Goal: Task Accomplishment & Management: Manage account settings

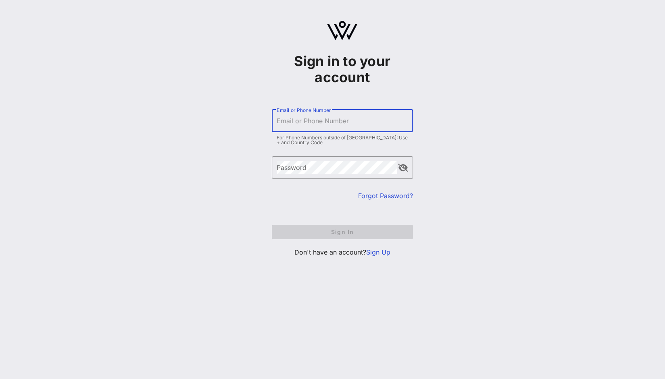
click at [373, 121] on input "Email or Phone Number" at bounding box center [342, 120] width 131 height 13
type input "sarah.hudson@fedex.com"
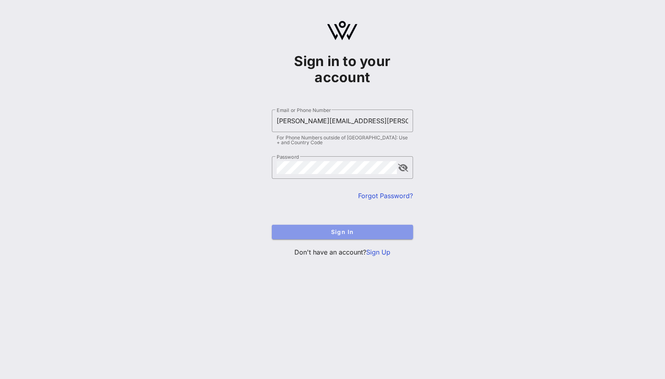
click at [366, 230] on span "Sign In" at bounding box center [342, 232] width 128 height 7
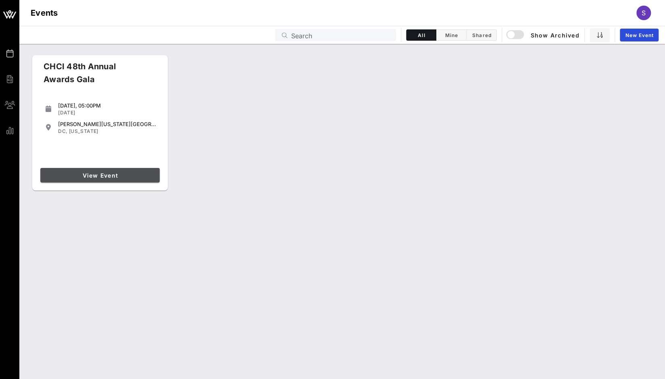
click at [100, 175] on span "View Event" at bounding box center [100, 175] width 113 height 7
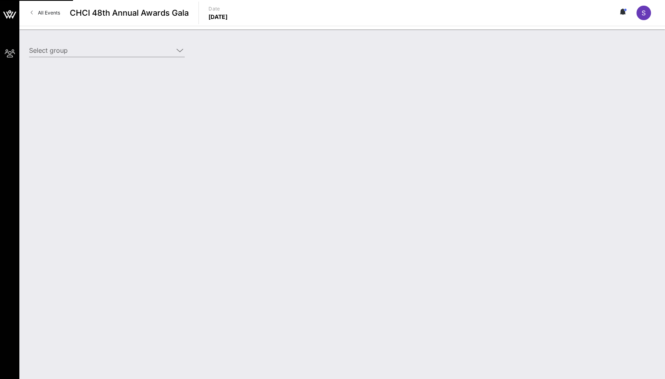
type input "FedEx (FedEx) [Sarah Hudson, sarah.hudson@fedex.com]"
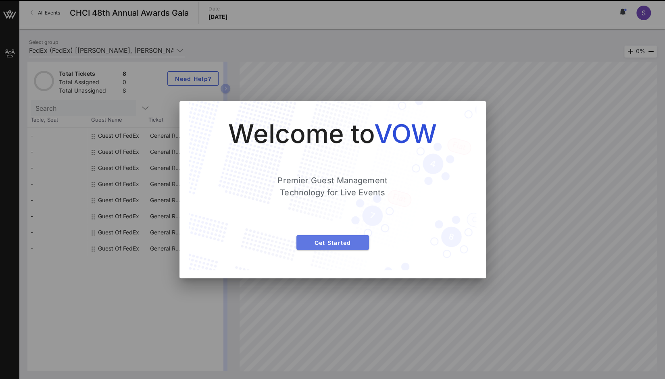
click at [349, 242] on span "Get Started" at bounding box center [333, 242] width 60 height 7
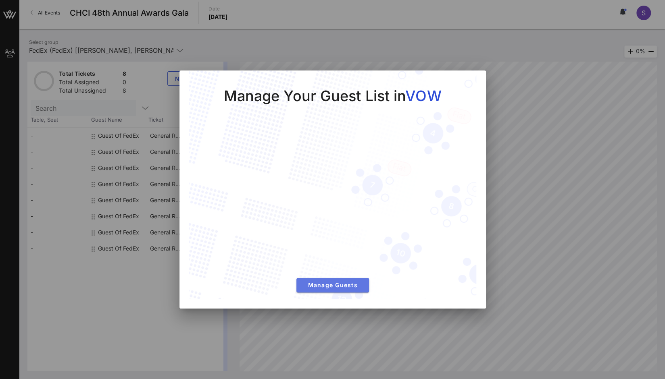
click at [335, 287] on span "Manage Guests" at bounding box center [333, 285] width 60 height 7
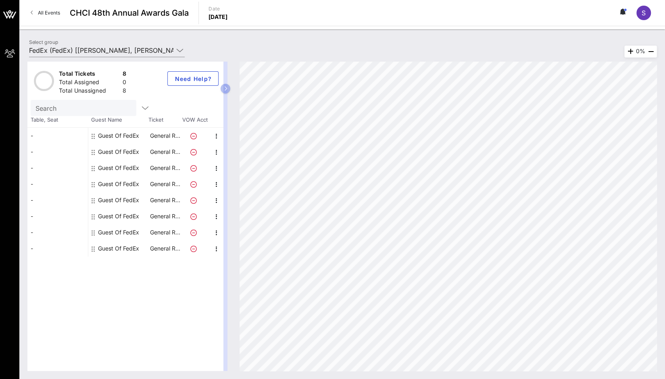
click at [119, 133] on div "Guest Of FedEx" at bounding box center [118, 136] width 41 height 16
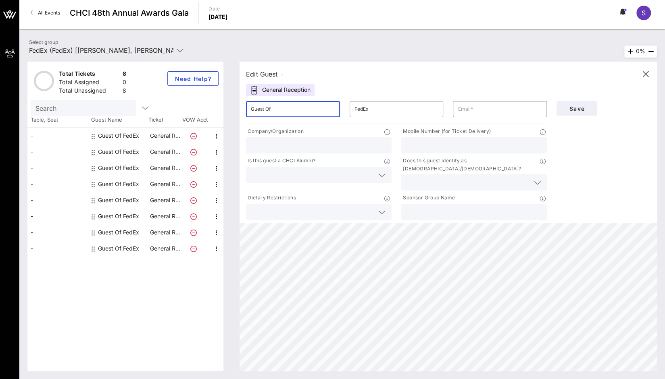
click at [285, 111] on input "Guest Of" at bounding box center [293, 109] width 84 height 13
drag, startPoint x: 298, startPoint y: 109, endPoint x: 245, endPoint y: 109, distance: 52.8
click at [245, 109] on div "​ Guest Of" at bounding box center [293, 109] width 104 height 26
type input "Sarah"
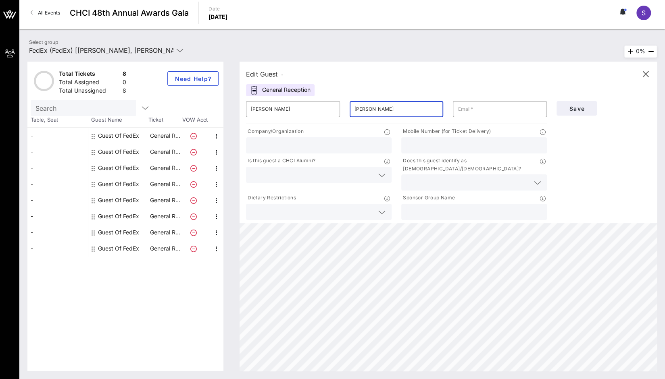
type input "Hudson"
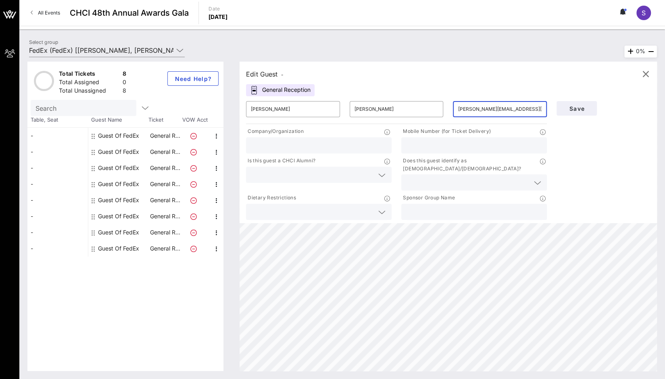
type input "sarah.hudson@fedex.com"
click at [367, 140] on input "text" at bounding box center [319, 145] width 136 height 10
type input "FedEx"
click at [477, 145] on input "text" at bounding box center [474, 145] width 136 height 10
type input "2025781336"
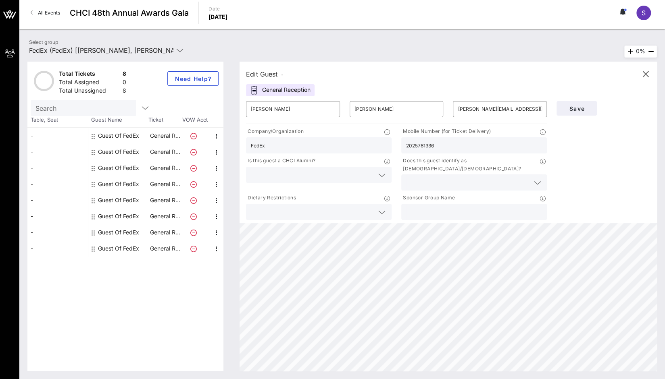
click at [596, 162] on div "Save" at bounding box center [603, 158] width 104 height 125
click at [375, 179] on div at bounding box center [380, 176] width 11 height 10
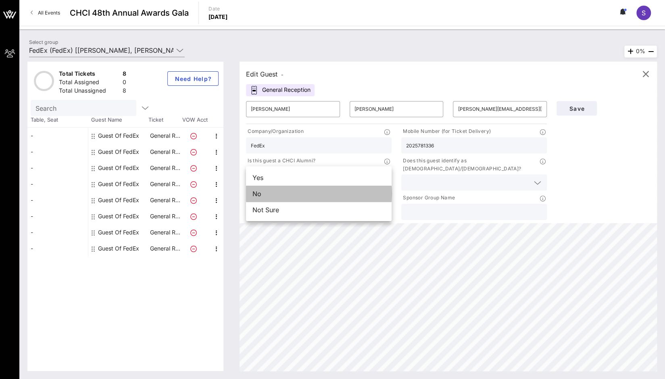
click at [322, 199] on div "No" at bounding box center [319, 194] width 146 height 16
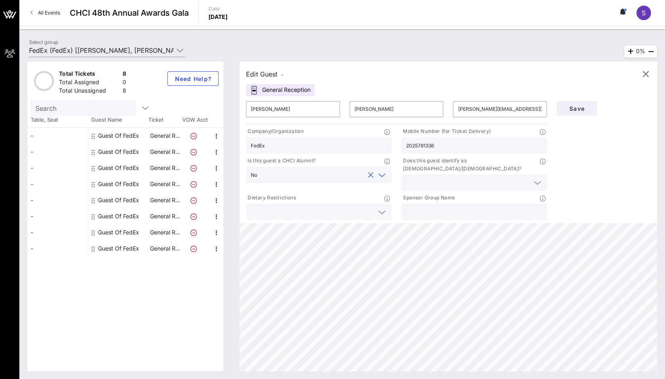
click at [436, 177] on input "text" at bounding box center [467, 182] width 123 height 10
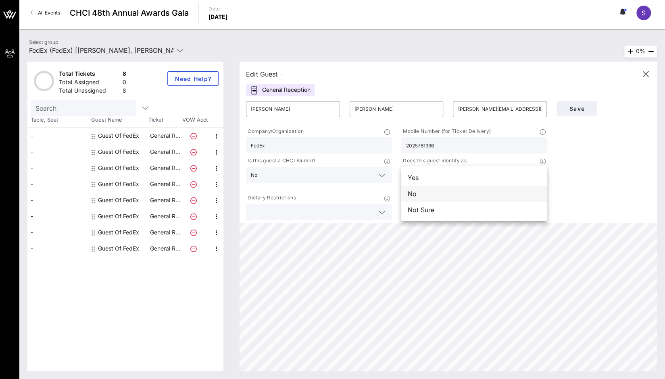
click at [428, 194] on div "No" at bounding box center [474, 194] width 146 height 16
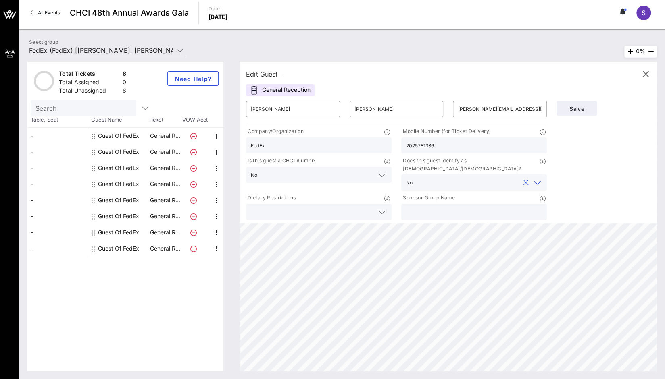
click at [343, 207] on input "text" at bounding box center [312, 212] width 123 height 10
click at [572, 110] on span "Save" at bounding box center [576, 108] width 27 height 7
click at [346, 79] on div "Edit Guest -" at bounding box center [448, 74] width 404 height 12
click at [256, 88] on icon at bounding box center [254, 90] width 8 height 9
click at [535, 111] on input "sarah.hudson@fedex.com" at bounding box center [500, 109] width 84 height 13
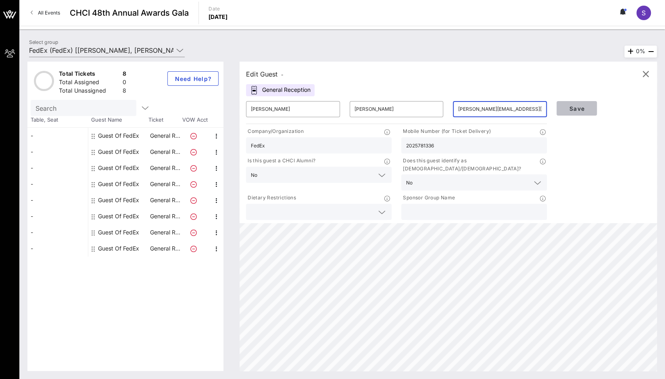
click at [585, 110] on span "Save" at bounding box center [576, 108] width 27 height 7
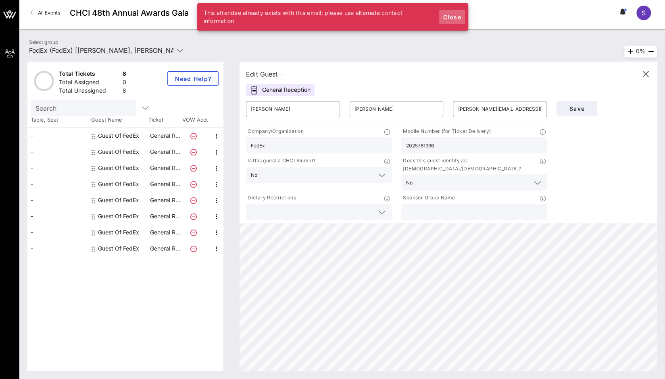
click at [454, 13] on button "Close" at bounding box center [452, 17] width 26 height 15
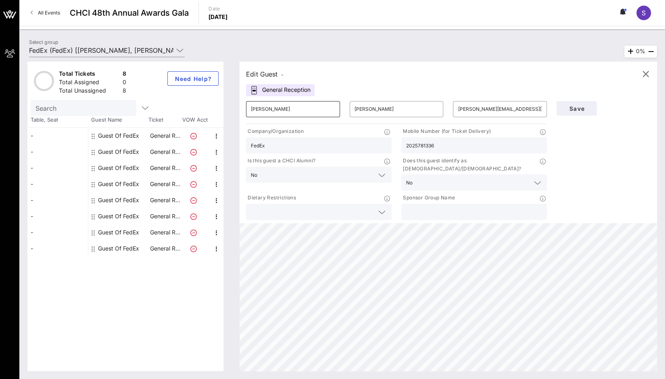
click at [290, 108] on input "Sarah" at bounding box center [293, 109] width 84 height 13
type input "Lance"
type input "Mangum"
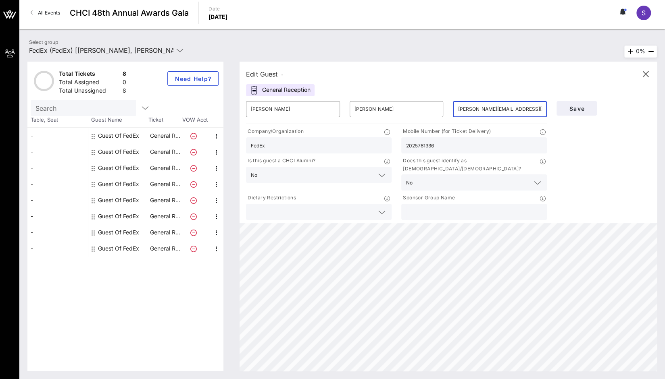
type input "lance.mangum@fedex.com"
drag, startPoint x: 446, startPoint y: 145, endPoint x: 388, endPoint y: 157, distance: 59.3
click at [388, 157] on div "Company/Organization FedEx Mobile Number (for Ticket Delivery) 2025781336 Is th…" at bounding box center [396, 174] width 310 height 96
click at [543, 196] on icon at bounding box center [542, 199] width 6 height 6
click at [466, 207] on input "text" at bounding box center [474, 212] width 136 height 10
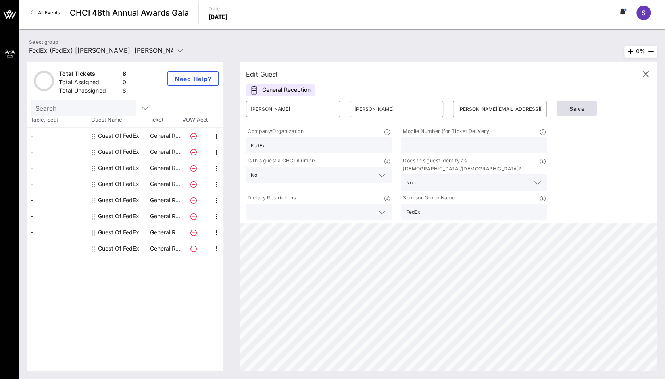
type input "FedEx"
click at [576, 107] on span "Save" at bounding box center [576, 108] width 27 height 7
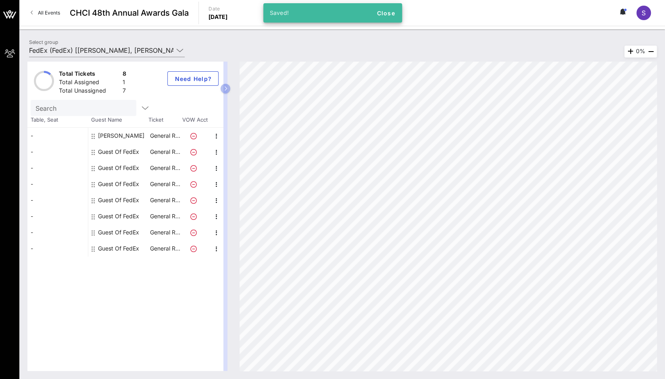
click at [111, 152] on div "Guest Of FedEx" at bounding box center [118, 152] width 41 height 16
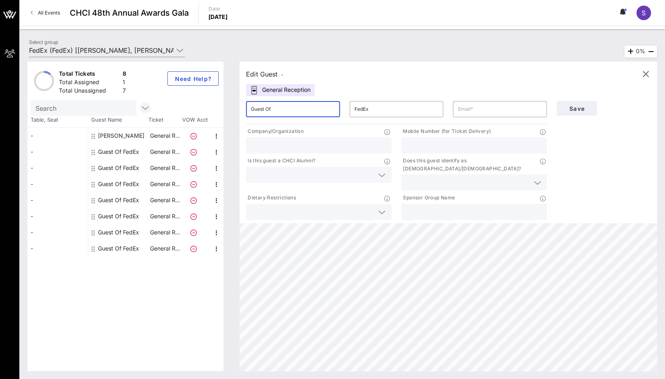
drag, startPoint x: 308, startPoint y: 110, endPoint x: 141, endPoint y: 106, distance: 166.9
click at [139, 106] on div "Total Tickets 8 Total Assigned 1 Total Unassigned 7 Need Help? Search Table, Se…" at bounding box center [341, 217] width 629 height 310
type input "Jackie"
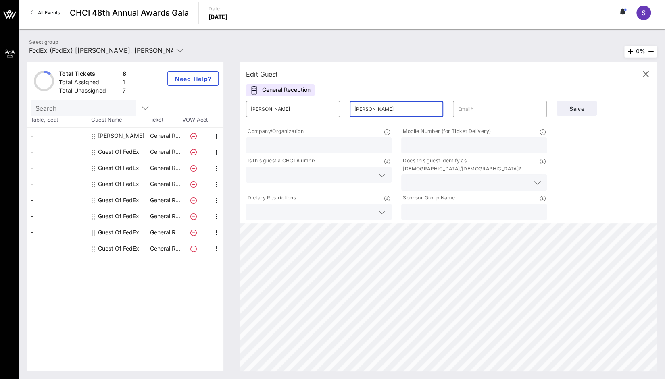
type input "Kelly"
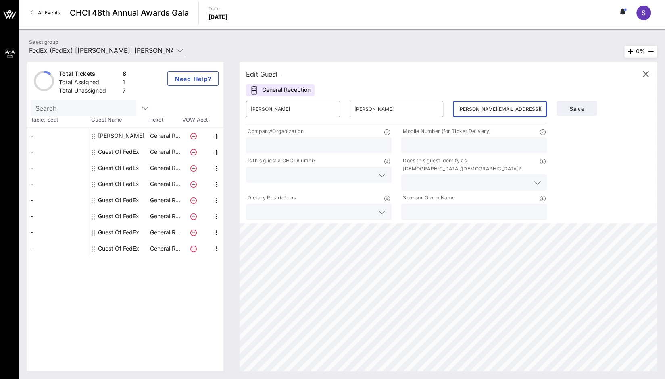
type input "jackie.kelly@fedex.com"
click at [347, 146] on input "text" at bounding box center [319, 145] width 136 height 10
type input "FedEx"
click at [315, 171] on input "text" at bounding box center [312, 175] width 123 height 10
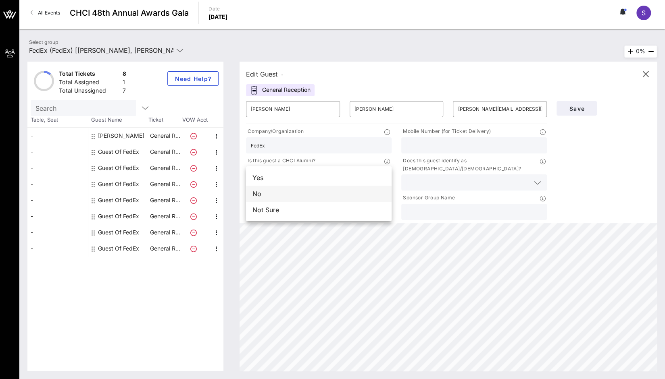
click at [320, 199] on div "No" at bounding box center [319, 194] width 146 height 16
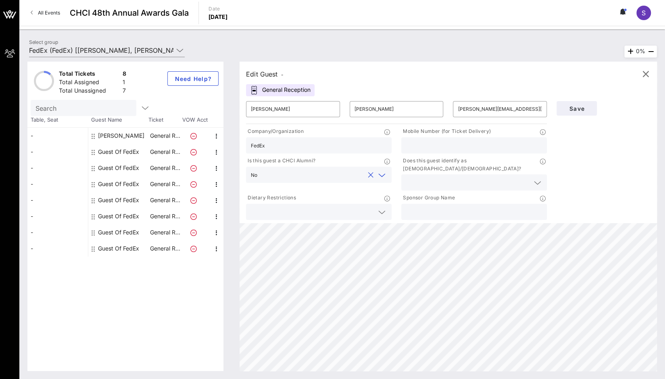
click at [460, 177] on input "text" at bounding box center [467, 182] width 123 height 10
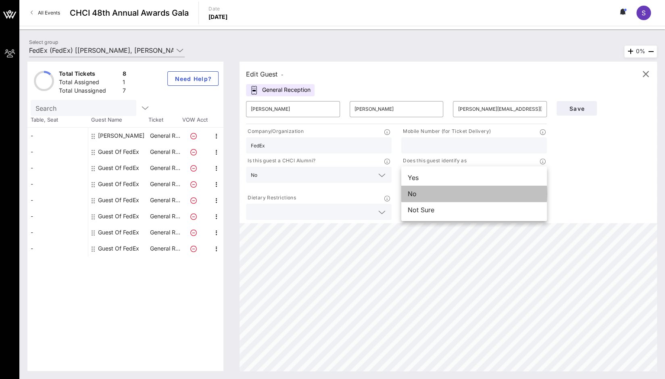
click at [464, 198] on div "No" at bounding box center [474, 194] width 146 height 16
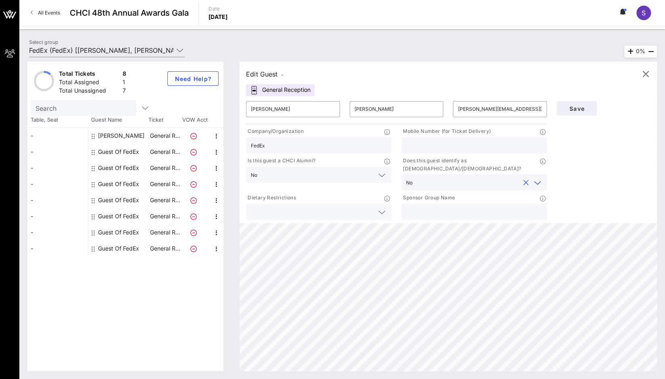
click at [378, 208] on icon at bounding box center [381, 213] width 7 height 10
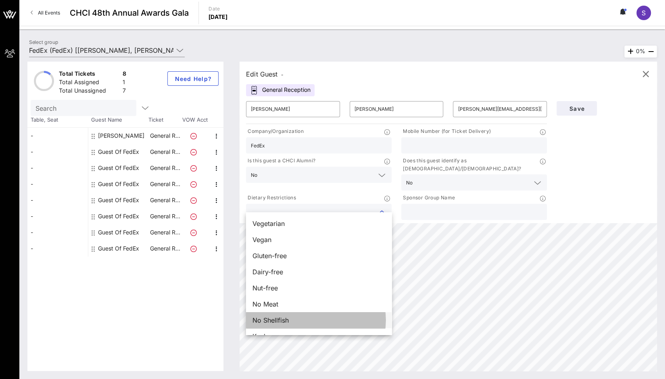
click at [291, 321] on div "No Shellfish" at bounding box center [319, 320] width 146 height 16
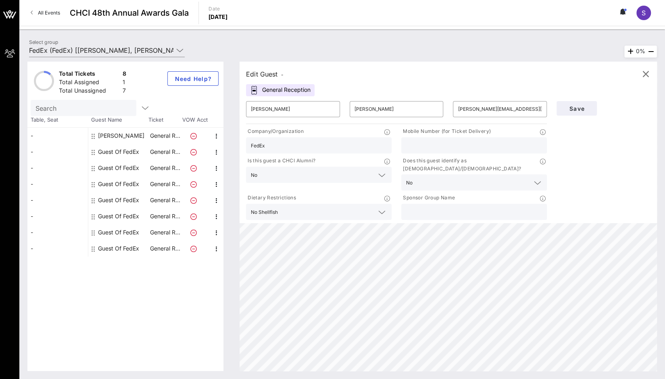
click at [487, 207] on input "text" at bounding box center [474, 212] width 136 height 10
type input "FedEx"
click at [577, 110] on span "Save" at bounding box center [576, 108] width 27 height 7
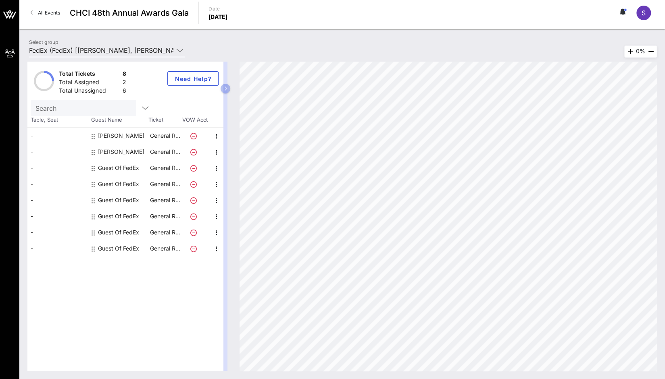
click at [110, 164] on div "Guest Of FedEx" at bounding box center [118, 168] width 41 height 16
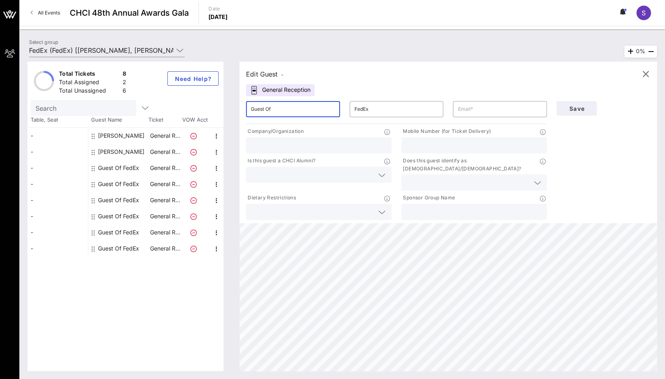
click at [306, 107] on input "Guest Of" at bounding box center [293, 109] width 84 height 13
type input "Lea"
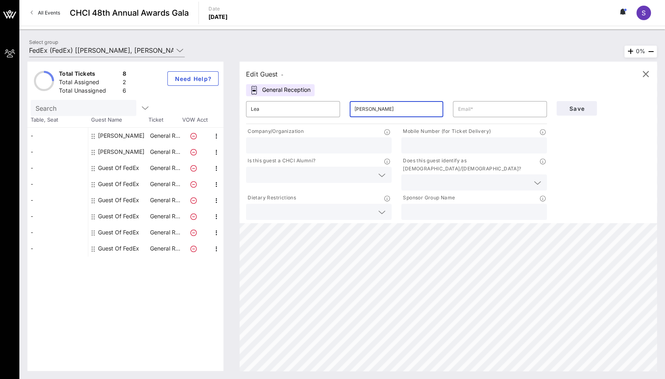
type input "Sulkala"
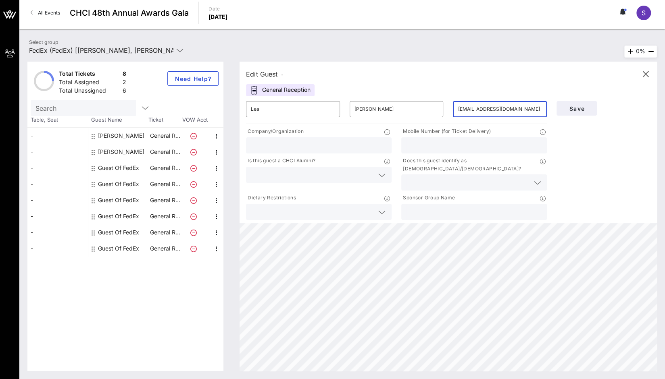
type input "lsulkala@resolutionpublicaffairs.com"
click at [285, 141] on input "text" at bounding box center [319, 145] width 136 height 10
click at [309, 148] on input "FedEx" at bounding box center [319, 145] width 136 height 10
click at [308, 147] on input "FedEx" at bounding box center [319, 145] width 136 height 10
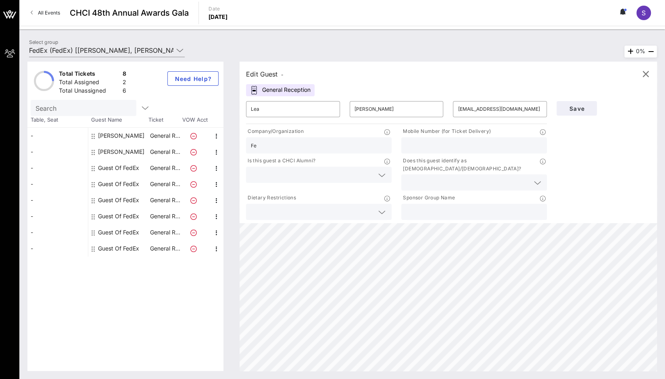
type input "F"
click at [379, 174] on icon at bounding box center [381, 176] width 7 height 10
click at [360, 196] on div "No" at bounding box center [319, 194] width 146 height 16
click at [430, 179] on input "text" at bounding box center [467, 182] width 123 height 10
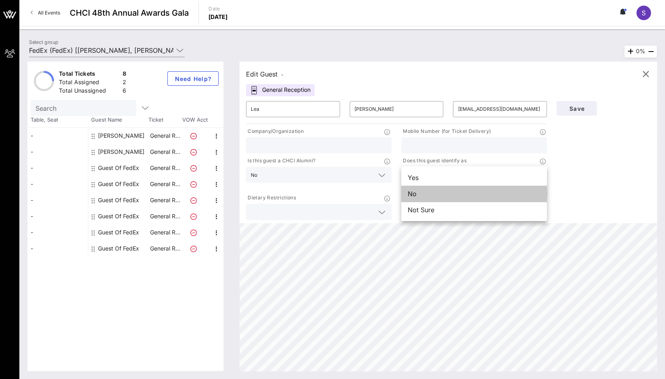
drag, startPoint x: 456, startPoint y: 197, endPoint x: 447, endPoint y: 197, distance: 8.9
click at [455, 197] on div "No" at bounding box center [474, 194] width 146 height 16
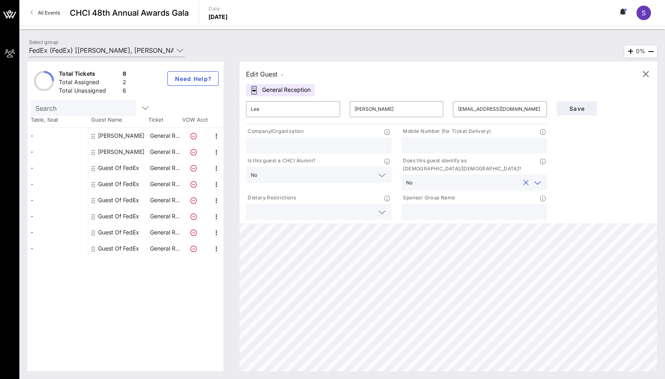
click at [379, 208] on icon at bounding box center [381, 213] width 7 height 10
click at [438, 207] on input "text" at bounding box center [474, 212] width 136 height 10
type input "FedEx"
click at [587, 111] on span "Save" at bounding box center [576, 108] width 27 height 7
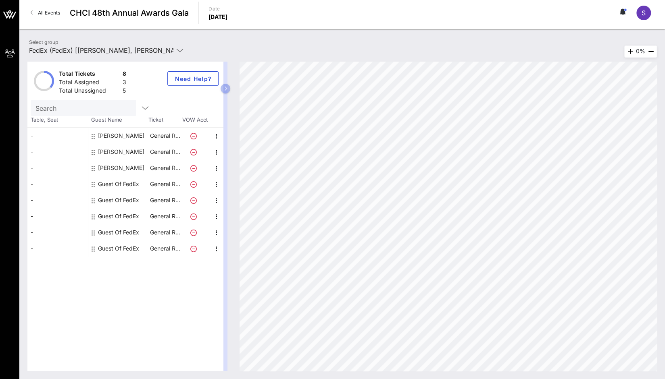
click at [122, 187] on div "Guest Of FedEx" at bounding box center [118, 184] width 41 height 16
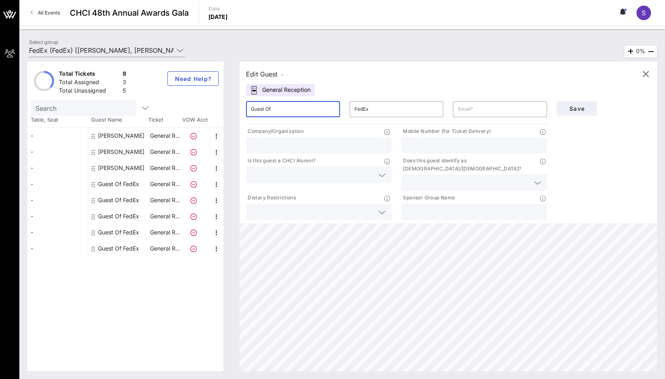
click at [309, 108] on input "Guest Of" at bounding box center [293, 109] width 84 height 13
type input "Ashli"
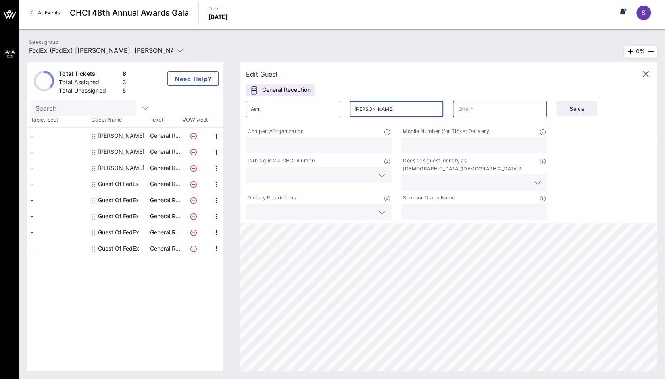
type input "Palmer"
click at [481, 108] on input "text" at bounding box center [500, 109] width 84 height 13
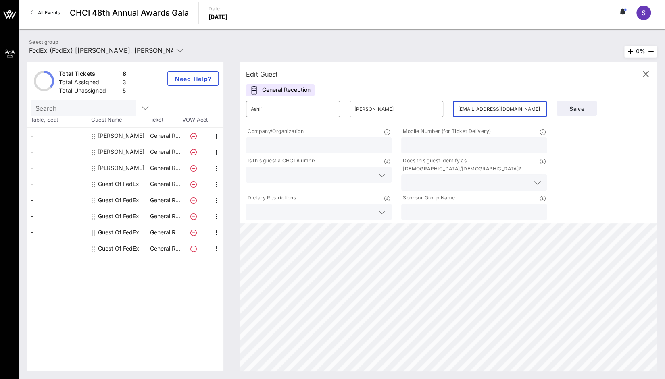
scroll to position [0, 1]
type input "apalmer@resolutionpublicaffairs.com"
click at [432, 207] on input "text" at bounding box center [474, 212] width 136 height 10
type input "FedEx"
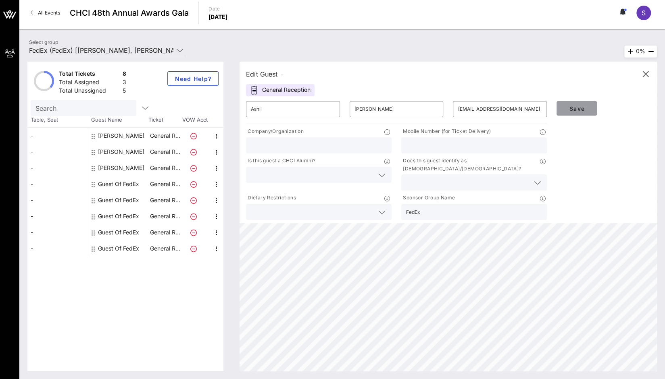
click at [579, 108] on span "Save" at bounding box center [576, 108] width 27 height 7
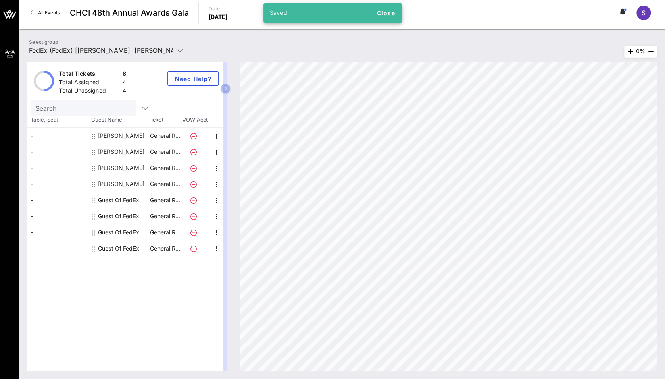
click at [118, 201] on div "Guest Of FedEx" at bounding box center [118, 200] width 41 height 16
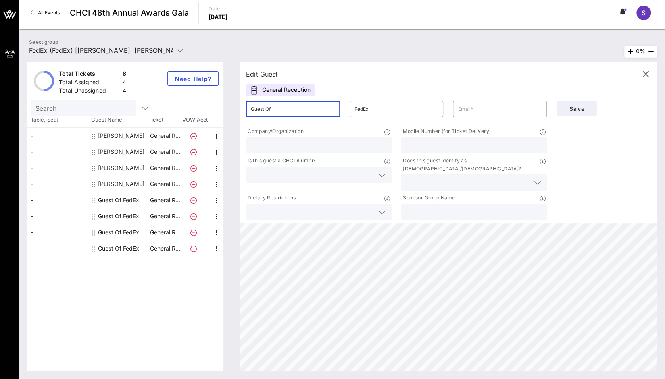
click at [305, 107] on input "Guest Of" at bounding box center [293, 109] width 84 height 13
type input "Sarah"
type input "Hudson"
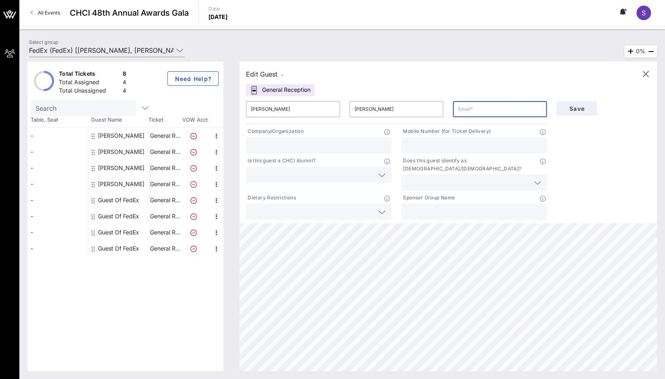
click at [293, 89] on div "General Reception" at bounding box center [280, 90] width 69 height 12
click at [132, 200] on div "Guest Of FedEx" at bounding box center [118, 200] width 41 height 16
type input "Guest Of"
type input "FedEx"
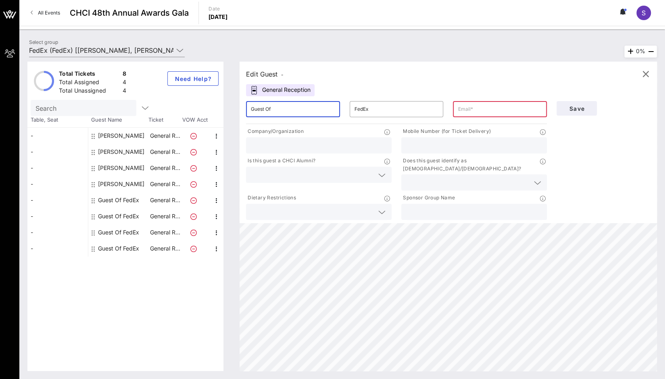
click at [318, 106] on input "Guest Of" at bounding box center [293, 109] width 84 height 13
type input "s"
type input "Sarah"
type input "Hudson"
type input "FedEx"
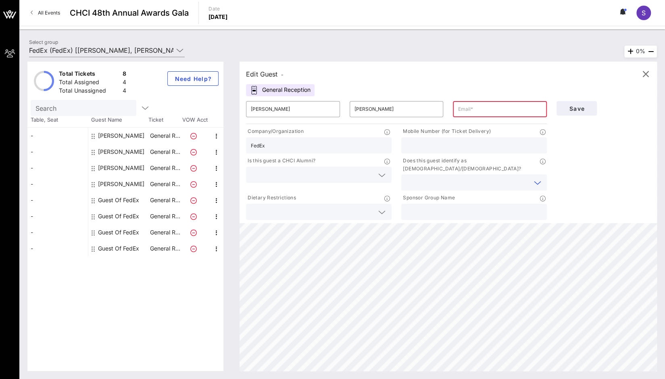
click at [428, 207] on input "text" at bounding box center [474, 212] width 136 height 10
type input "FedEx"
click at [573, 113] on button "Save" at bounding box center [576, 108] width 40 height 15
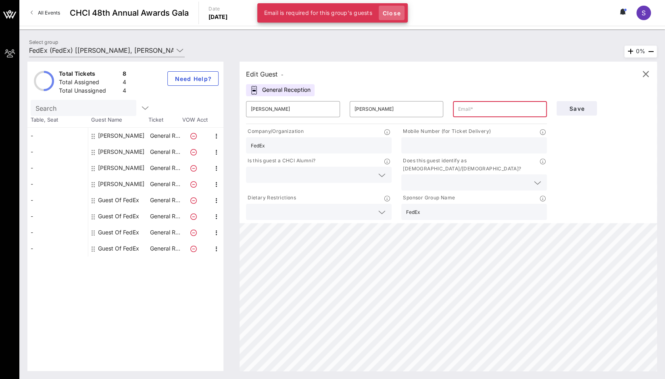
click at [395, 14] on span "Close" at bounding box center [391, 13] width 19 height 7
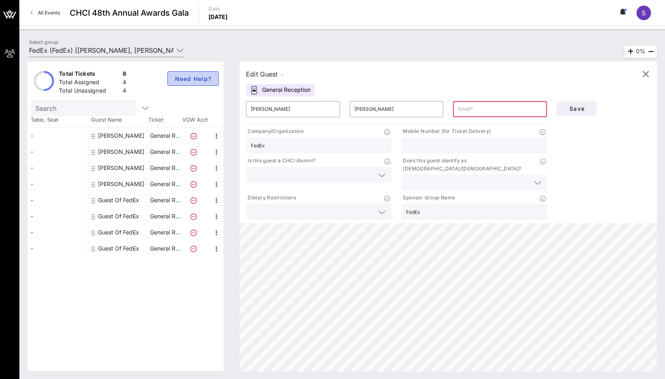
click at [191, 77] on span "Need Help?" at bounding box center [192, 78] width 37 height 7
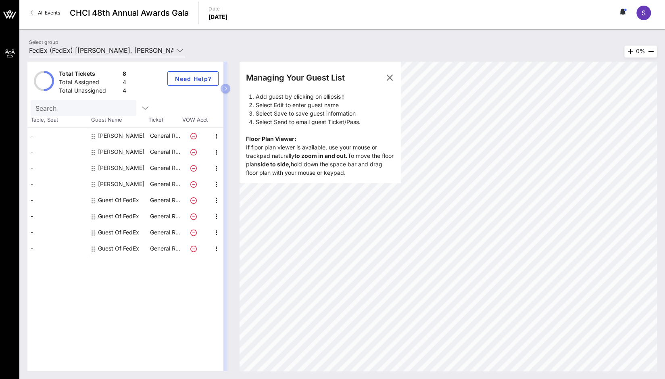
click at [340, 79] on div "Managing Your Guest List" at bounding box center [295, 78] width 99 height 12
click at [387, 76] on icon "button" at bounding box center [390, 78] width 10 height 10
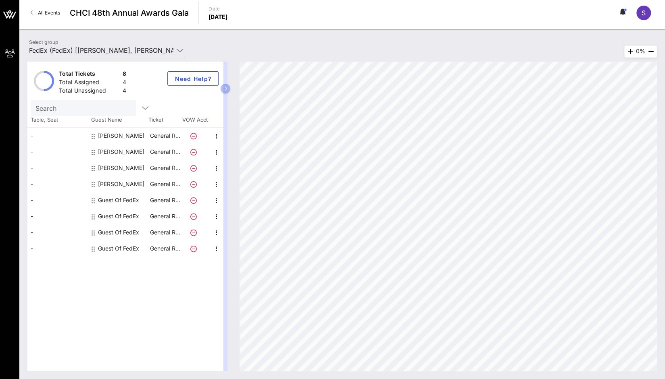
click at [106, 296] on div "Total Tickets 8 Total Assigned 4 Total Unassigned 4 Need Help? Search Table, Se…" at bounding box center [125, 217] width 196 height 310
click at [105, 104] on input "text" at bounding box center [82, 108] width 94 height 10
click at [173, 89] on div "Total Tickets 8 Total Assigned 4 Total Unassigned 4 Need Help?" at bounding box center [125, 81] width 196 height 38
